Goal: Task Accomplishment & Management: Use online tool/utility

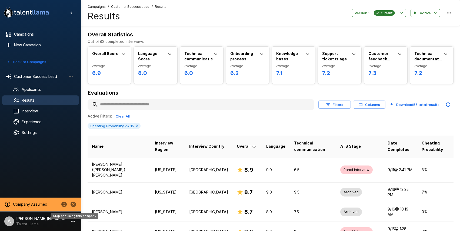
click at [73, 202] on icon "Stop assuming this company" at bounding box center [73, 204] width 6 height 6
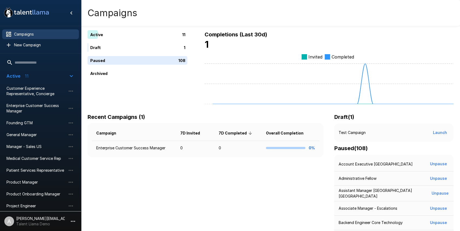
click at [72, 222] on icon "button" at bounding box center [73, 221] width 6 height 6
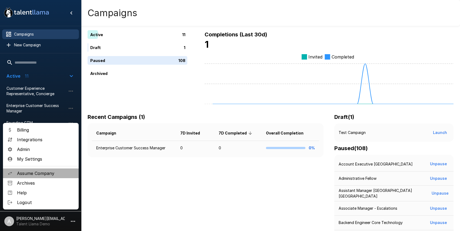
click at [23, 174] on span "Assume Company" at bounding box center [45, 173] width 57 height 6
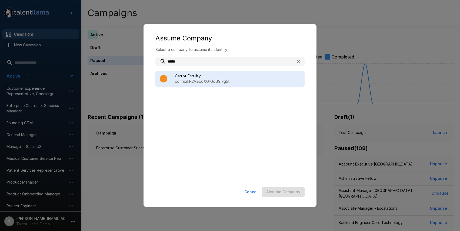
type input "*****"
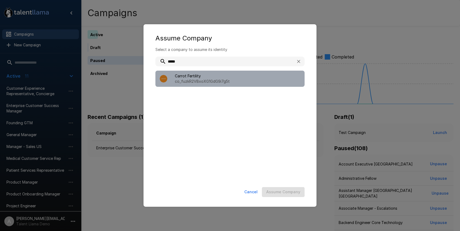
click at [199, 75] on span "Carrot Fertility" at bounding box center [237, 75] width 125 height 5
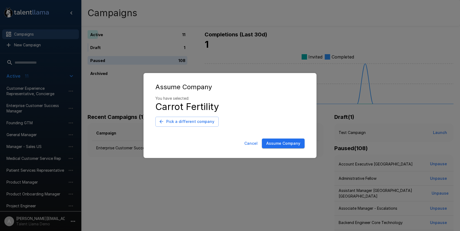
click at [285, 143] on button "Assume Company" at bounding box center [283, 144] width 43 height 10
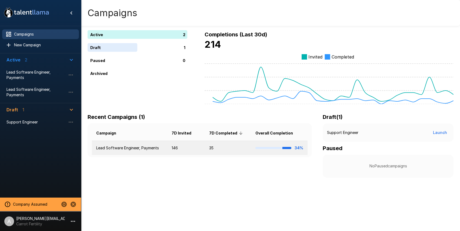
click at [148, 150] on td "Lead Software Engineer, Payments" at bounding box center [129, 148] width 75 height 14
